Goal: Task Accomplishment & Management: Manage account settings

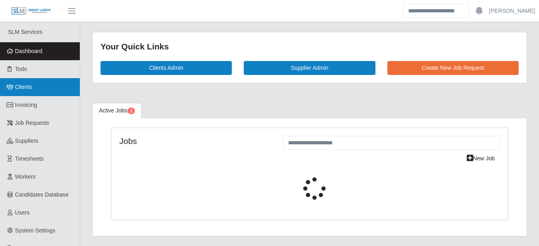
click at [18, 90] on span "Clients" at bounding box center [23, 87] width 17 height 6
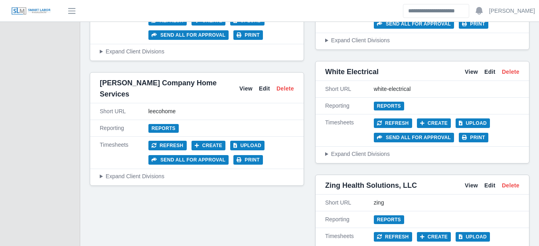
scroll to position [3645, 0]
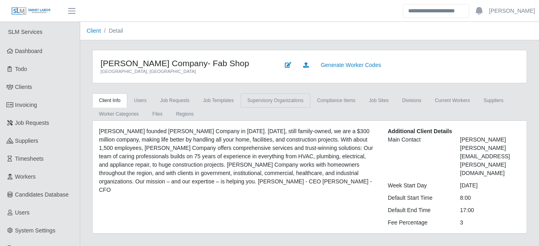
click at [245, 98] on link "supervisory organizations" at bounding box center [276, 100] width 70 height 14
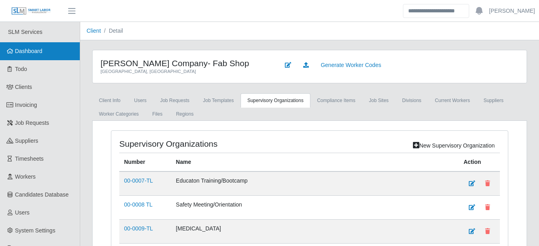
click at [34, 51] on span "Dashboard" at bounding box center [29, 51] width 28 height 6
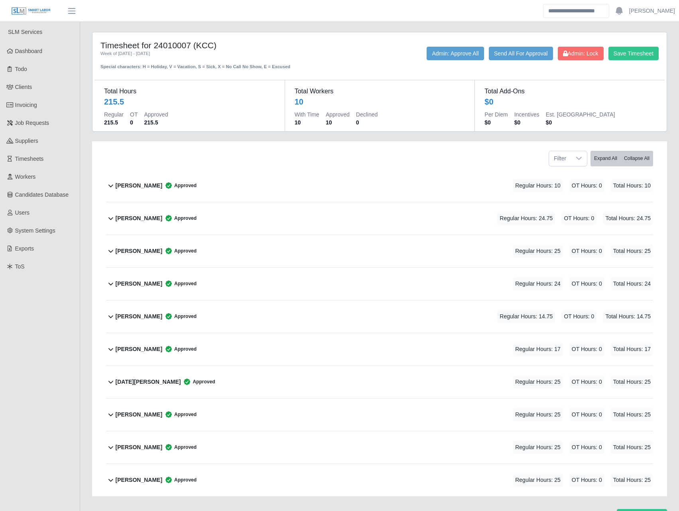
click at [129, 189] on b "[PERSON_NAME]" at bounding box center [139, 185] width 47 height 8
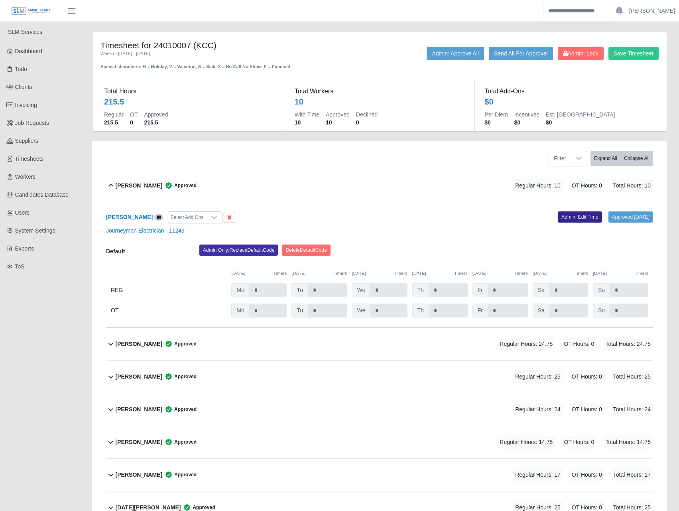
click at [539, 218] on link "Admin: Edit Time" at bounding box center [580, 216] width 44 height 11
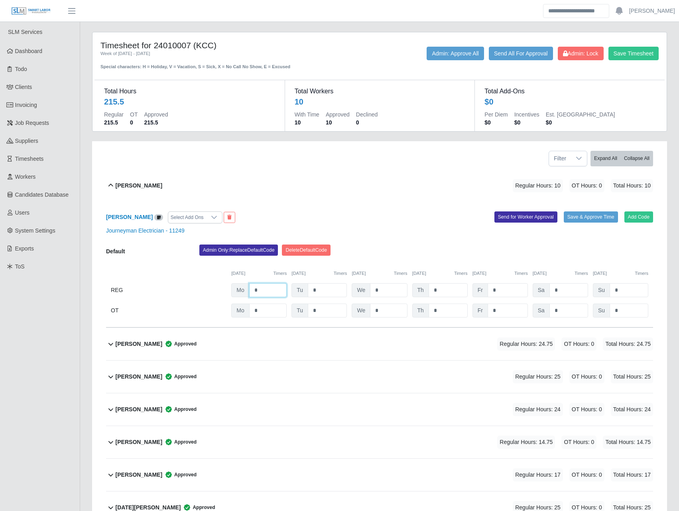
drag, startPoint x: 266, startPoint y: 290, endPoint x: 227, endPoint y: 290, distance: 39.5
click at [227, 246] on div "REG Mo * Tu * We * Th * Fr * Sa * Su *" at bounding box center [379, 290] width 547 height 14
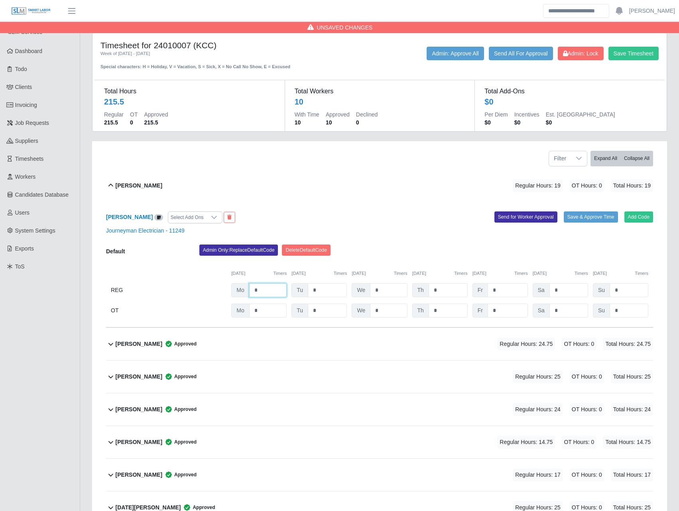
type input "*"
click at [173, 246] on div "09/15/2025 Timers 09/16/2025 Timers 09/17/2025 Timers 09/18/2025 Timers 09/19/2…" at bounding box center [379, 268] width 547 height 16
click at [539, 53] on button "Save Timesheet" at bounding box center [634, 54] width 50 height 14
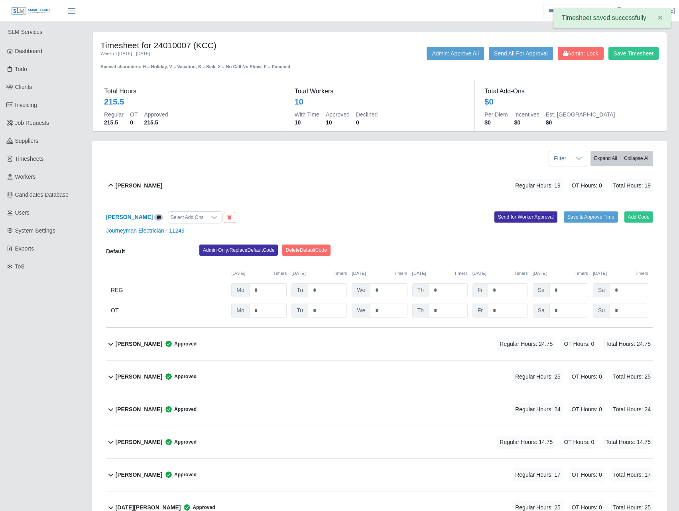
click at [280, 138] on div "Timesheet for 24010007 (KCC) Week of 09/15/2025 - 09/21/2025 Special characters…" at bounding box center [379, 346] width 587 height 629
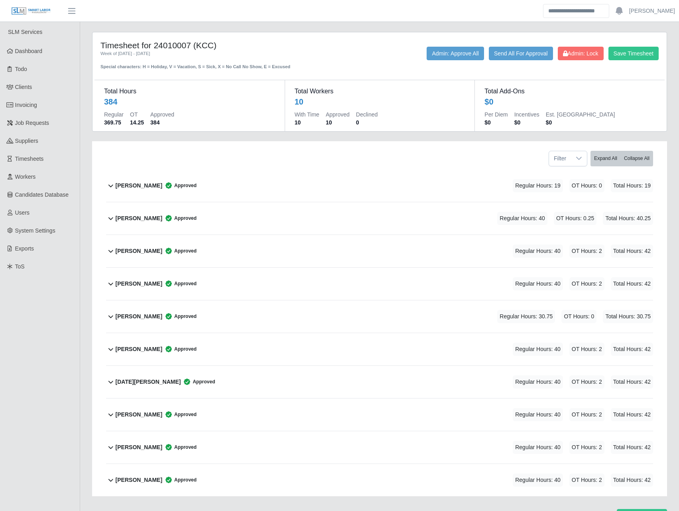
click at [200, 192] on div "Alex Zapp Approved Regular Hours: 19 OT Hours: 0 Total Hours: 19" at bounding box center [385, 186] width 538 height 32
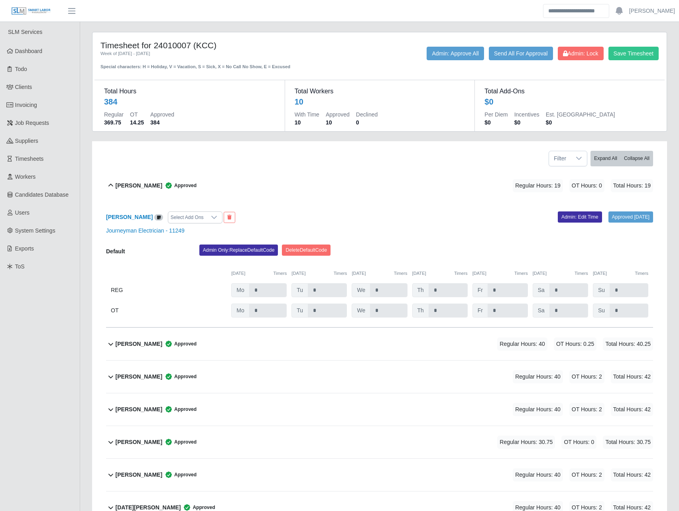
drag, startPoint x: 581, startPoint y: 218, endPoint x: 565, endPoint y: 224, distance: 16.9
click at [581, 218] on link "Admin: Edit Time" at bounding box center [580, 216] width 44 height 11
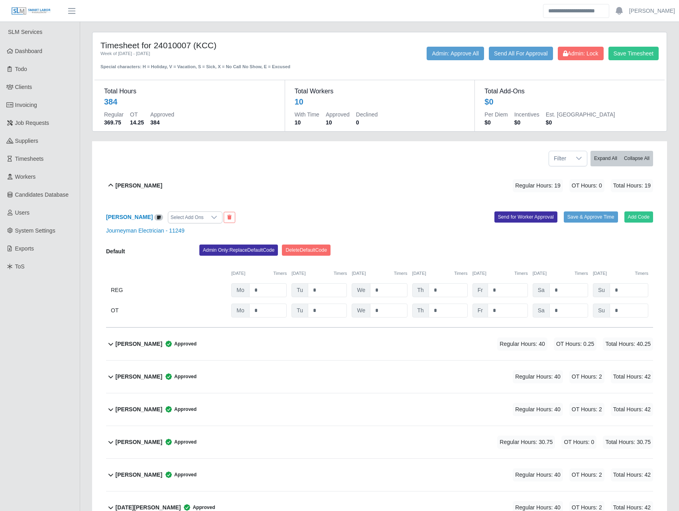
click at [422, 351] on div "Benjamin Redmon Approved Regular Hours: 40 OT Hours: 0.25 Total Hours: 40.25" at bounding box center [385, 344] width 538 height 32
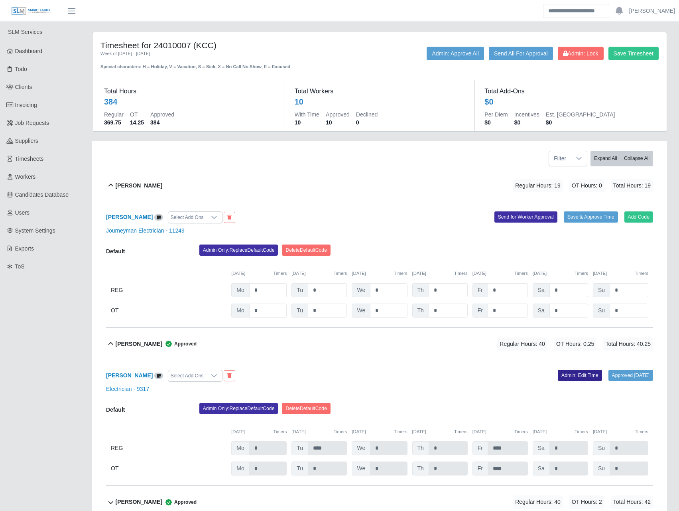
click at [566, 375] on link "Admin: Edit Time" at bounding box center [580, 375] width 44 height 11
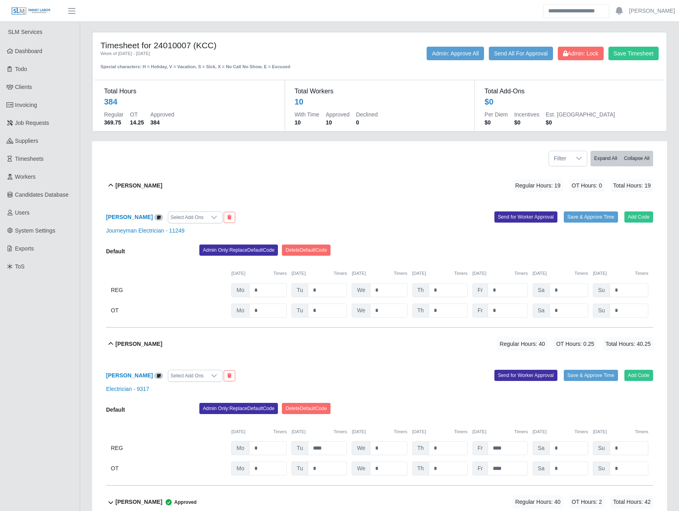
scroll to position [93, 0]
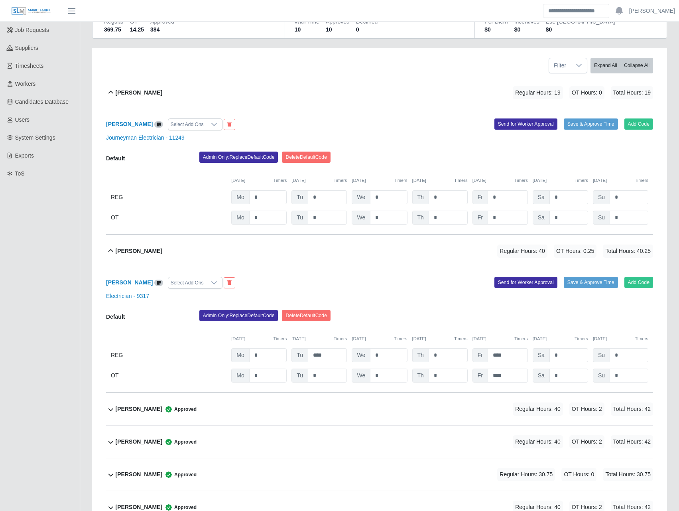
click at [497, 415] on div "Regular Hours: 40 OT Hours: 2 Total Hours: 42" at bounding box center [572, 408] width 163 height 13
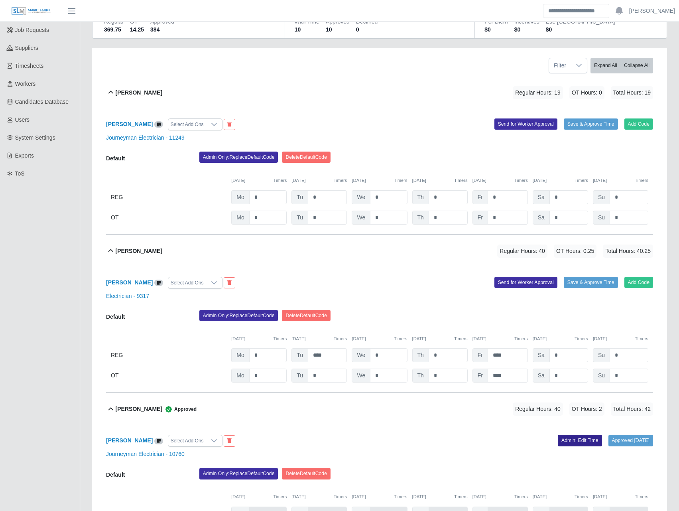
click at [558, 440] on link "Admin: Edit Time" at bounding box center [580, 440] width 44 height 11
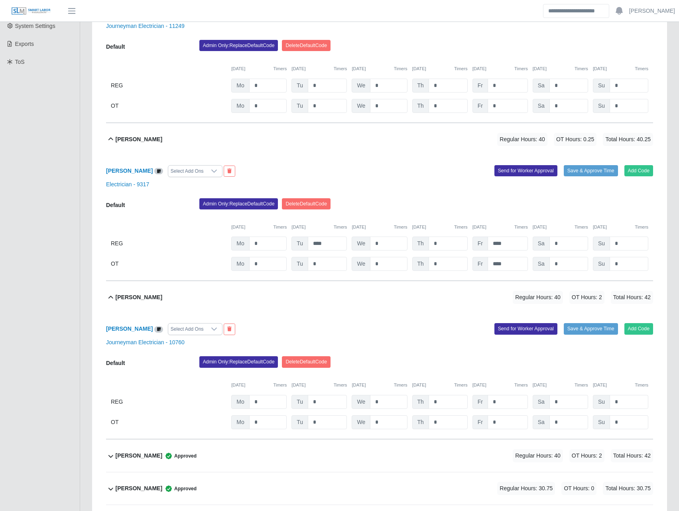
scroll to position [279, 0]
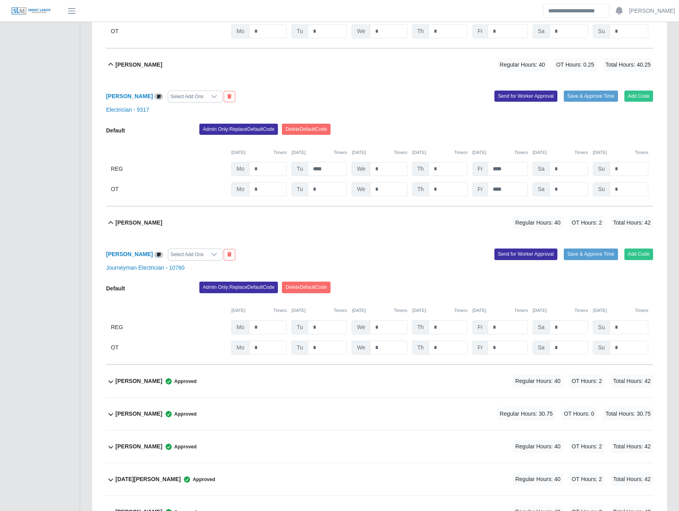
click at [446, 386] on div "Luke Riley Approved Regular Hours: 40 OT Hours: 2 Total Hours: 42" at bounding box center [385, 381] width 538 height 32
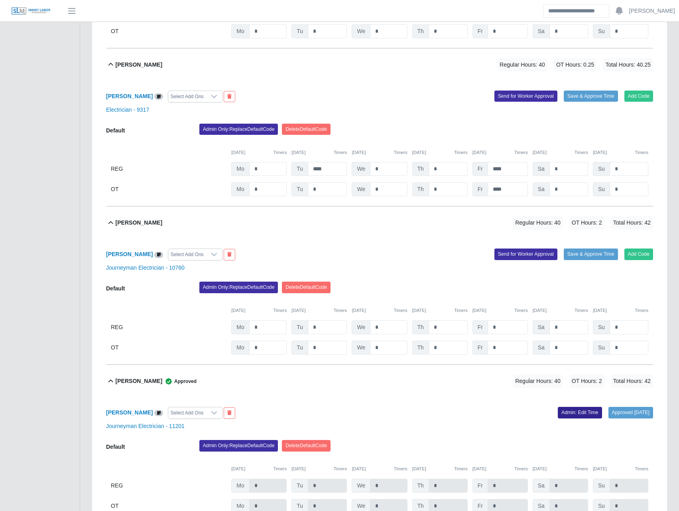
click at [562, 414] on link "Admin: Edit Time" at bounding box center [580, 412] width 44 height 11
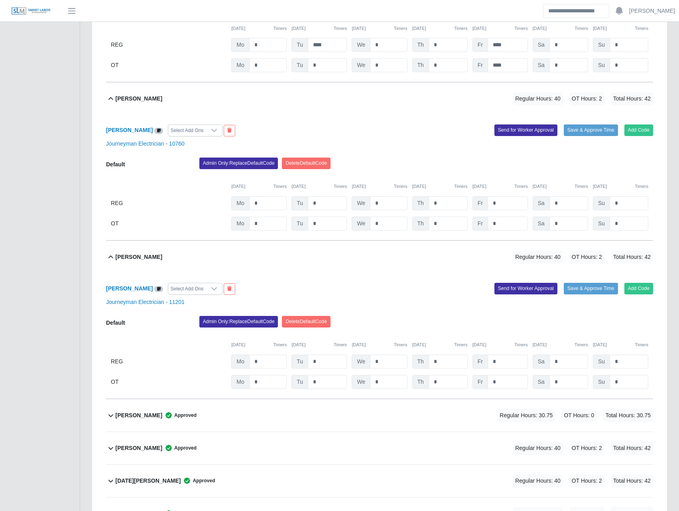
scroll to position [466, 0]
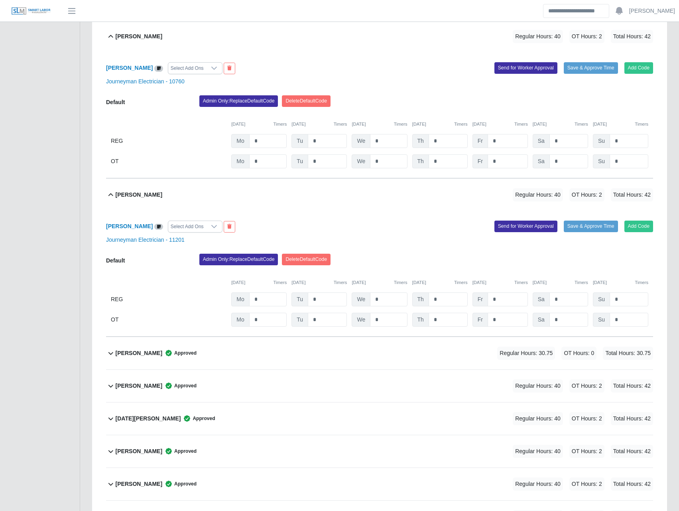
click at [479, 356] on div "Regular Hours: 30.75 OT Hours: 0 Total Hours: 30.75" at bounding box center [564, 353] width 178 height 13
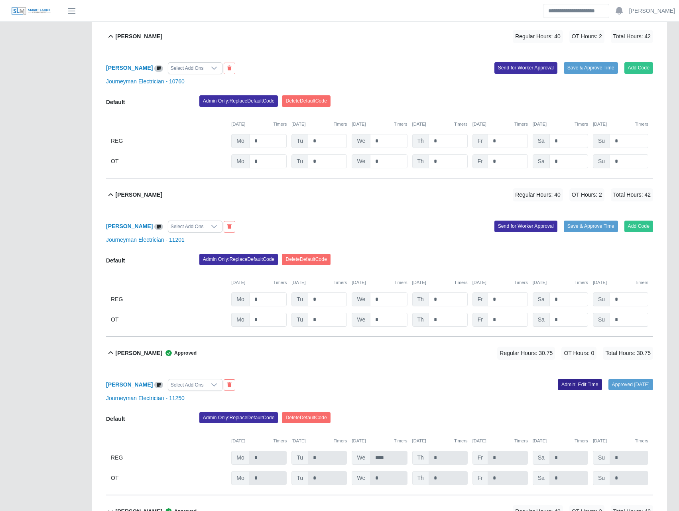
click at [560, 385] on link "Admin: Edit Time" at bounding box center [580, 384] width 44 height 11
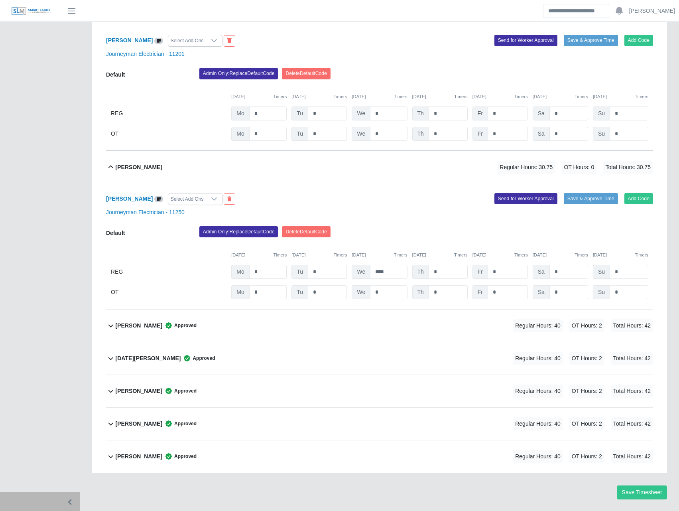
click at [469, 326] on div "Nicholas Reynolds Approved Regular Hours: 40 OT Hours: 2 Total Hours: 42" at bounding box center [385, 326] width 538 height 32
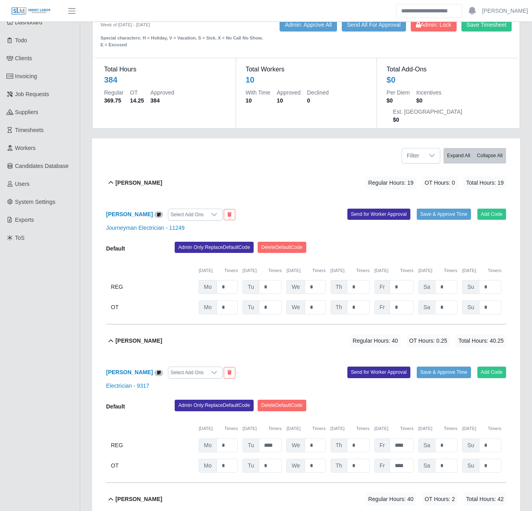
scroll to position [0, 0]
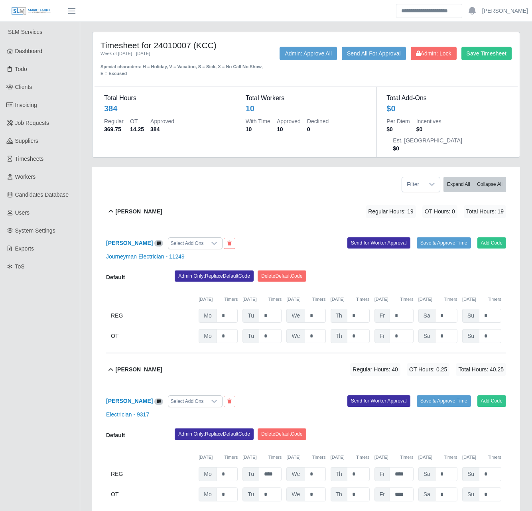
drag, startPoint x: 155, startPoint y: 47, endPoint x: 213, endPoint y: 49, distance: 58.3
click at [213, 49] on h4 "Timesheet for 24010007 (KCC)" at bounding box center [183, 45] width 164 height 10
copy h4 "24010007 (KCC)"
drag, startPoint x: 203, startPoint y: 300, endPoint x: 178, endPoint y: 303, distance: 25.7
click at [178, 309] on div "REG Mo * Tu * We * Th * Fr * Sa * Su *" at bounding box center [306, 316] width 400 height 14
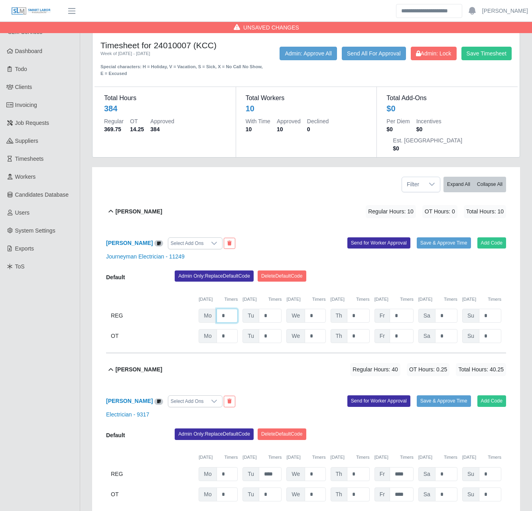
type input "*"
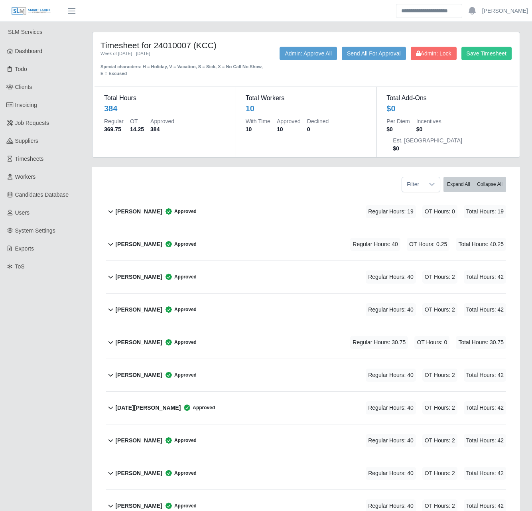
click at [153, 167] on div "Filter Expand All Collapse All" at bounding box center [306, 181] width 412 height 28
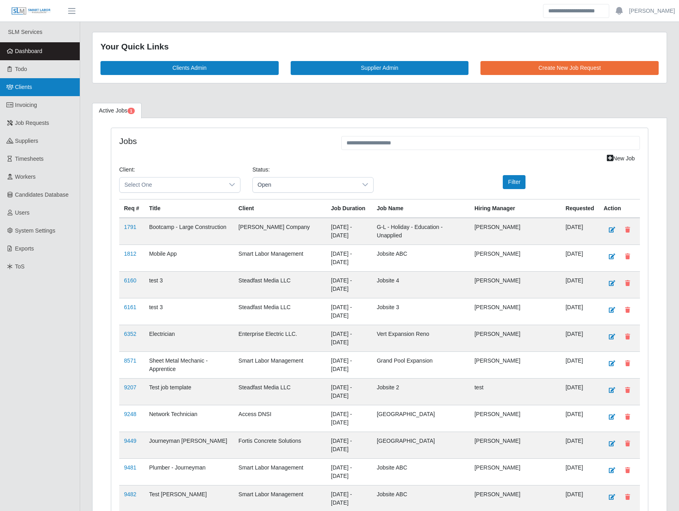
click at [49, 87] on link "Clients" at bounding box center [40, 87] width 80 height 18
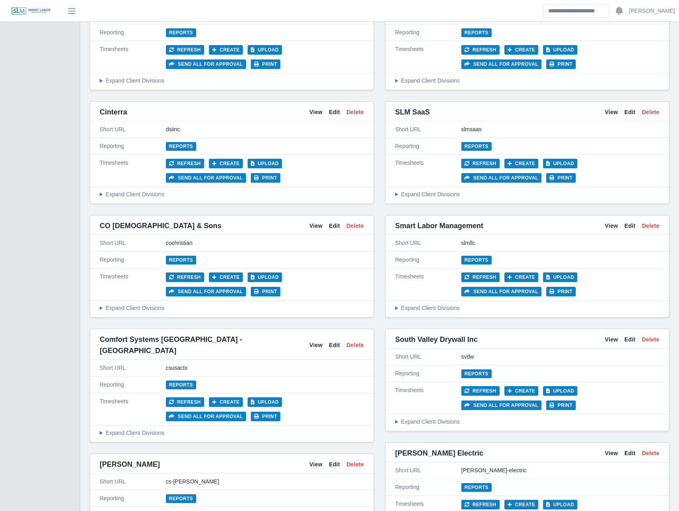
scroll to position [1210, 0]
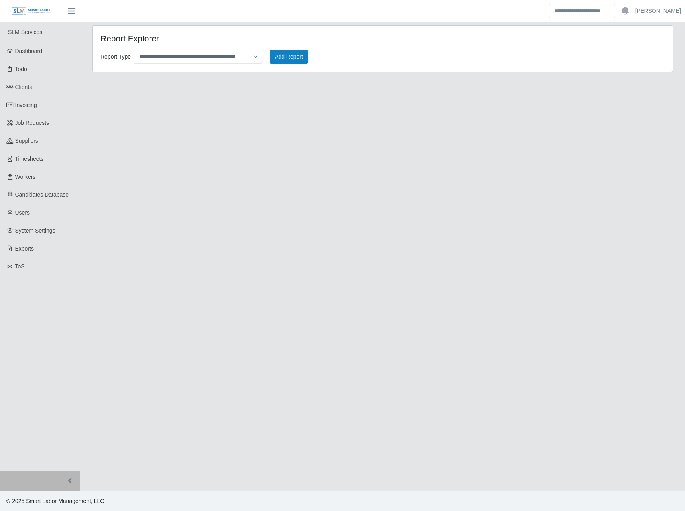
click at [190, 46] on div "**********" at bounding box center [383, 53] width 576 height 20
click at [189, 56] on select "**********" at bounding box center [198, 57] width 129 height 14
select select "**********"
click at [134, 50] on select "**********" at bounding box center [198, 57] width 129 height 14
click at [296, 54] on button "Add Report" at bounding box center [289, 57] width 39 height 14
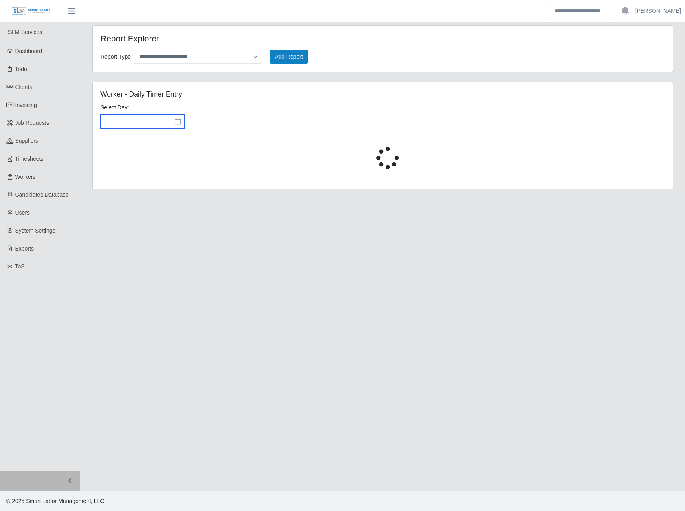
click at [151, 120] on input "text" at bounding box center [143, 122] width 84 height 14
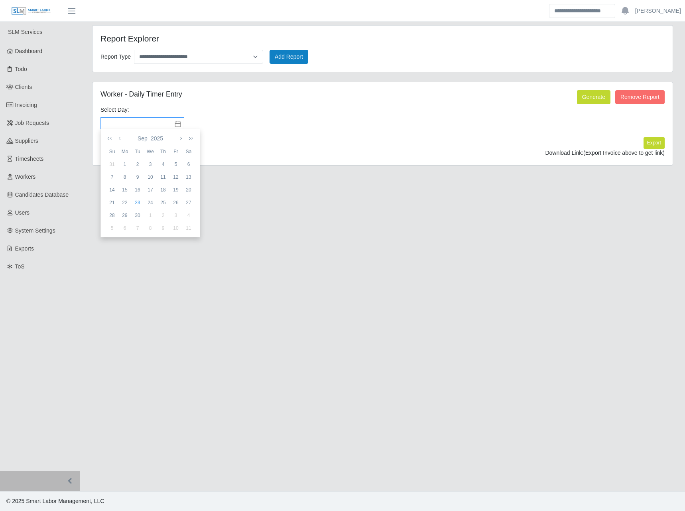
click at [126, 205] on div "22" at bounding box center [124, 202] width 13 height 7
type input "**********"
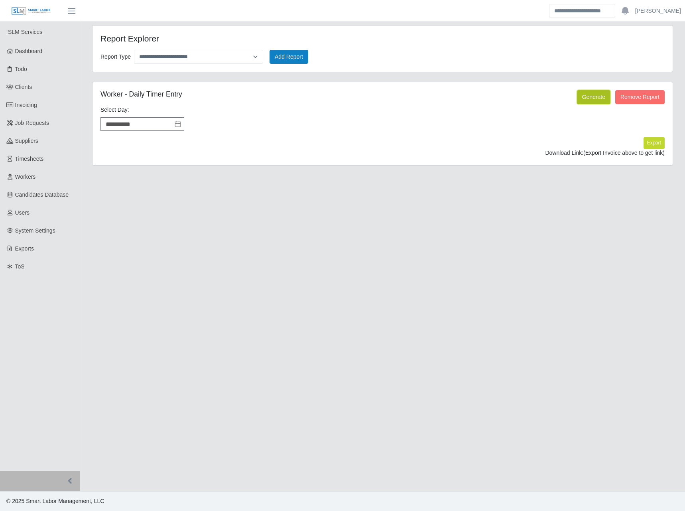
click at [586, 95] on button "Generate" at bounding box center [594, 97] width 34 height 14
click at [655, 143] on button "Export" at bounding box center [654, 142] width 21 height 11
click at [606, 156] on link "https://sm-slm-prod.s3.amazonaws.com/documents/client/2/Daily%20Timer%20Entries…" at bounding box center [635, 153] width 59 height 6
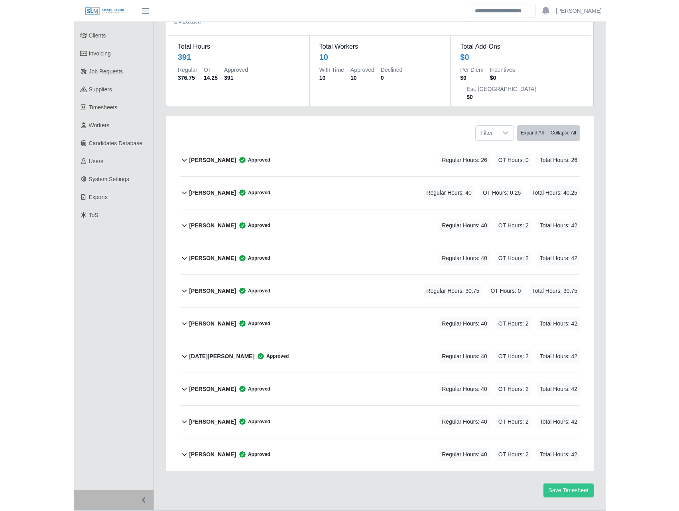
scroll to position [45, 0]
